Goal: Use online tool/utility: Use online tool/utility

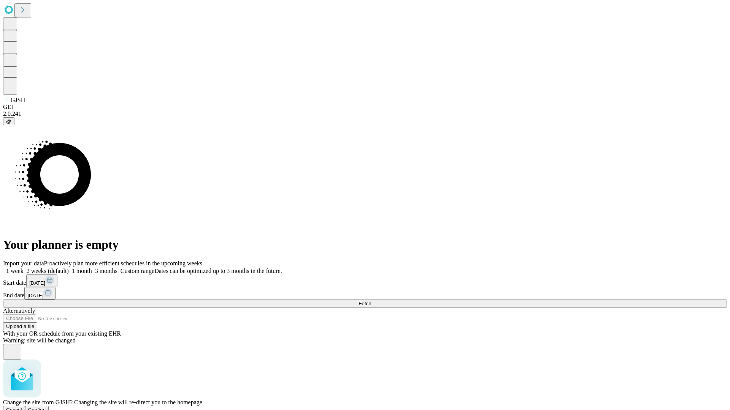
click at [46, 407] on span "Confirm" at bounding box center [37, 410] width 18 height 6
click at [69, 268] on label "2 weeks (default)" at bounding box center [46, 271] width 45 height 6
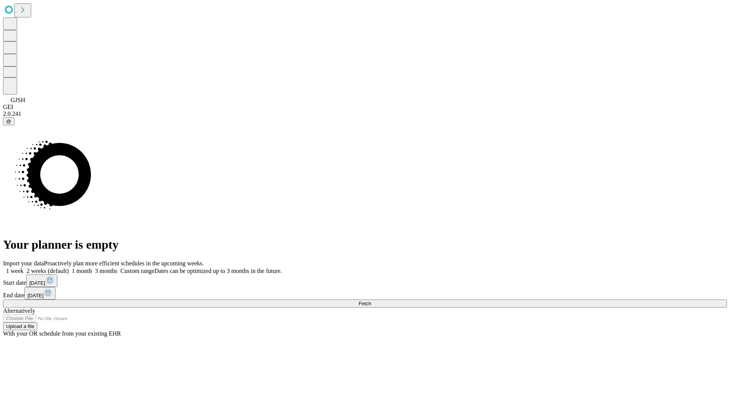
click at [371, 301] on span "Fetch" at bounding box center [364, 304] width 13 height 6
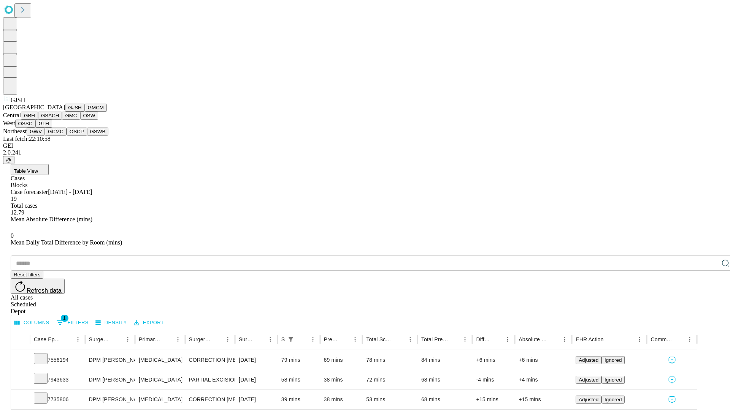
click at [85, 112] on button "GMCM" at bounding box center [96, 108] width 22 height 8
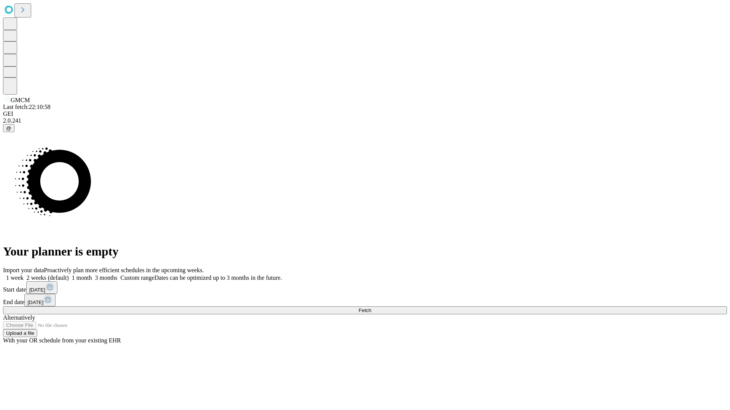
click at [371, 308] on span "Fetch" at bounding box center [364, 311] width 13 height 6
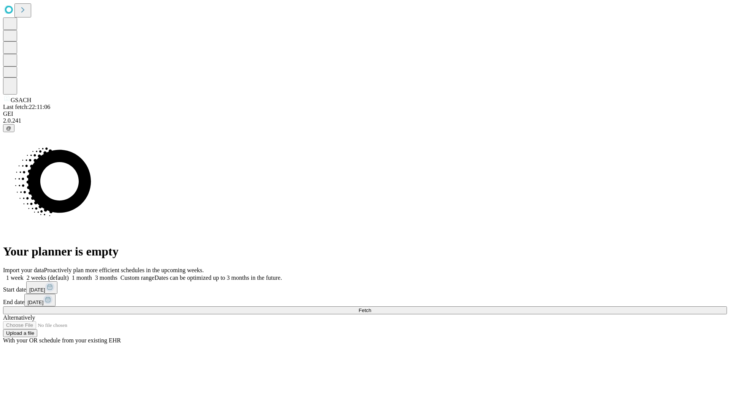
click at [69, 275] on label "2 weeks (default)" at bounding box center [46, 278] width 45 height 6
click at [371, 308] on span "Fetch" at bounding box center [364, 311] width 13 height 6
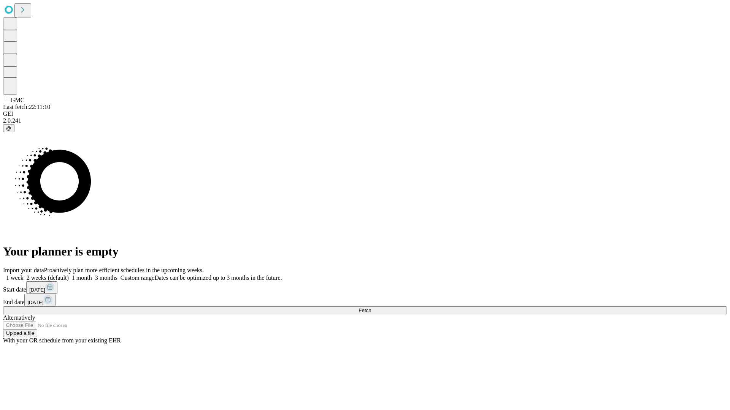
click at [69, 275] on label "2 weeks (default)" at bounding box center [46, 278] width 45 height 6
click at [371, 308] on span "Fetch" at bounding box center [364, 311] width 13 height 6
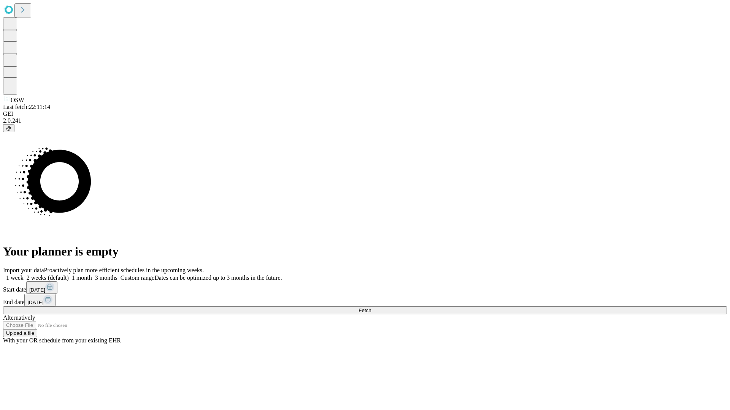
click at [371, 308] on span "Fetch" at bounding box center [364, 311] width 13 height 6
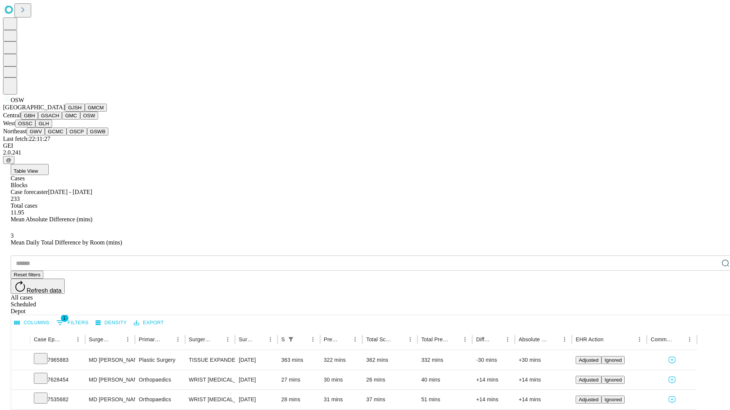
click at [36, 128] on button "OSSC" at bounding box center [25, 124] width 21 height 8
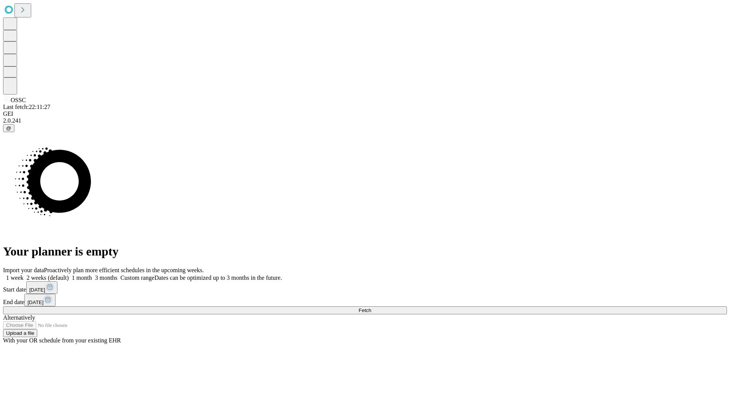
click at [69, 275] on label "2 weeks (default)" at bounding box center [46, 278] width 45 height 6
click at [371, 308] on span "Fetch" at bounding box center [364, 311] width 13 height 6
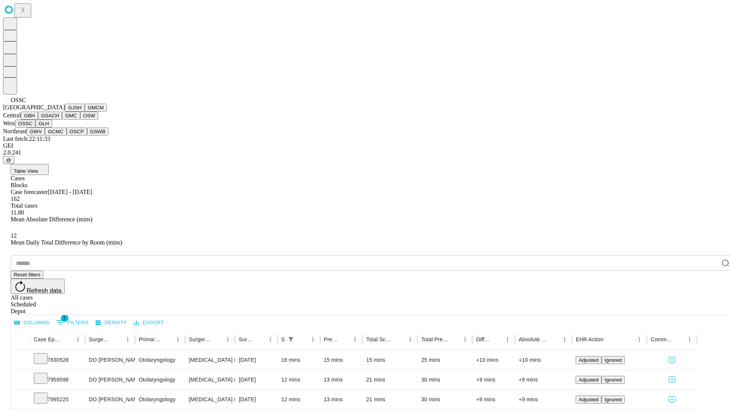
click at [52, 128] on button "GLH" at bounding box center [43, 124] width 16 height 8
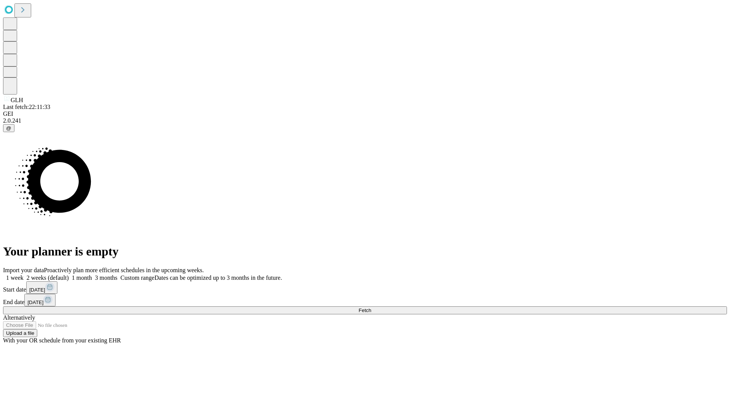
click at [69, 275] on label "2 weeks (default)" at bounding box center [46, 278] width 45 height 6
click at [371, 308] on span "Fetch" at bounding box center [364, 311] width 13 height 6
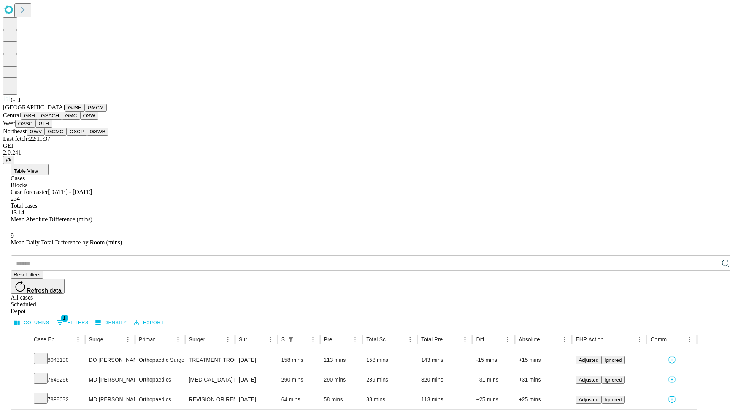
click at [45, 136] on button "GWV" at bounding box center [36, 132] width 18 height 8
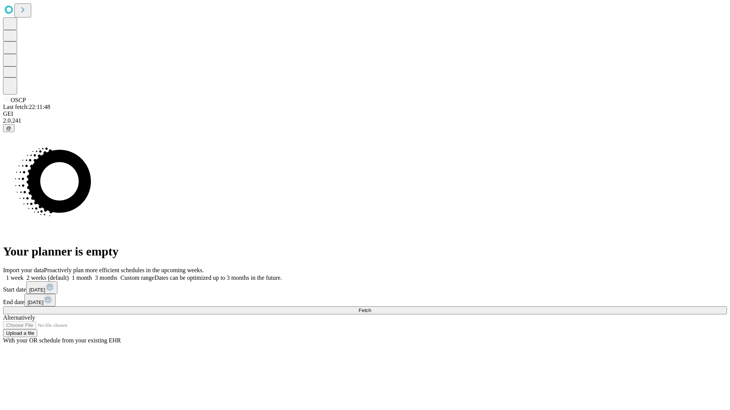
click at [371, 308] on span "Fetch" at bounding box center [364, 311] width 13 height 6
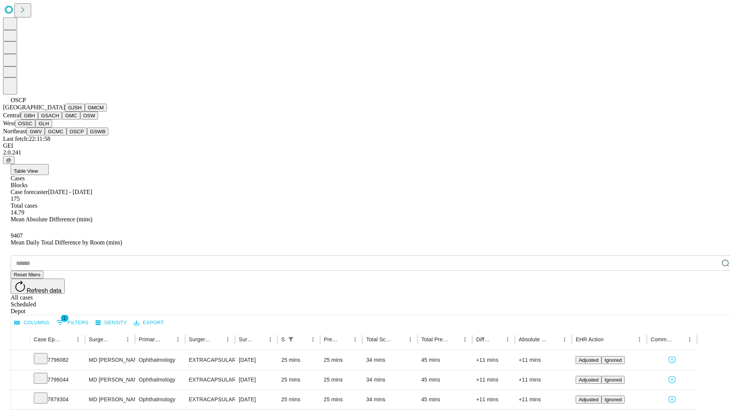
click at [87, 136] on button "GSWB" at bounding box center [98, 132] width 22 height 8
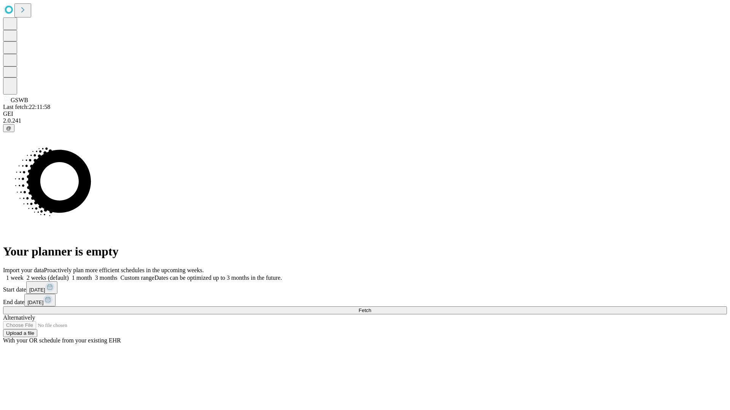
click at [69, 275] on label "2 weeks (default)" at bounding box center [46, 278] width 45 height 6
click at [371, 308] on span "Fetch" at bounding box center [364, 311] width 13 height 6
